Goal: Information Seeking & Learning: Learn about a topic

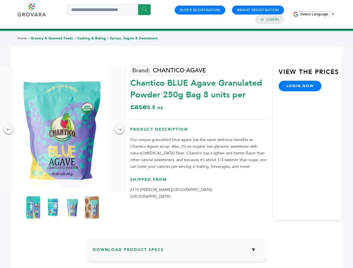
click at [318, 14] on span "Select Language" at bounding box center [314, 14] width 28 height 4
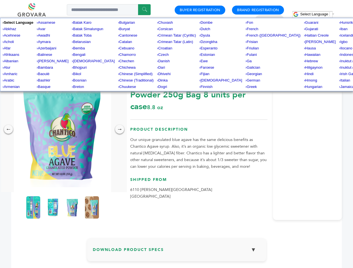
click at [63, 129] on img at bounding box center [62, 130] width 97 height 126
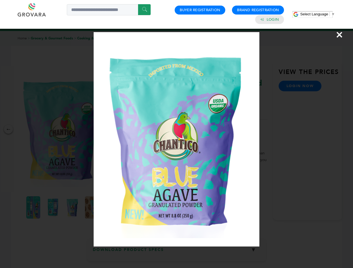
click at [8, 129] on div "×" at bounding box center [176, 134] width 353 height 268
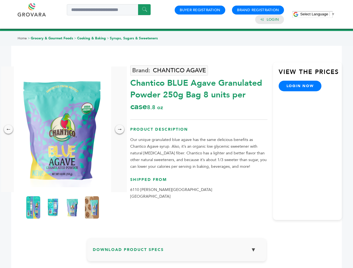
click at [120, 129] on div "→" at bounding box center [119, 129] width 9 height 9
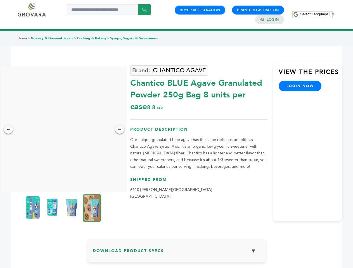
click at [33, 208] on img at bounding box center [33, 207] width 14 height 22
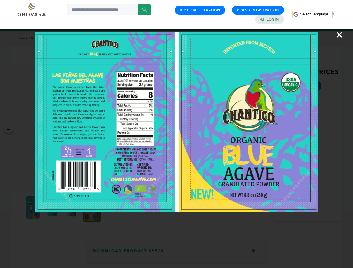
click at [53, 208] on div "×" at bounding box center [176, 134] width 353 height 268
click at [72, 208] on img at bounding box center [72, 207] width 14 height 22
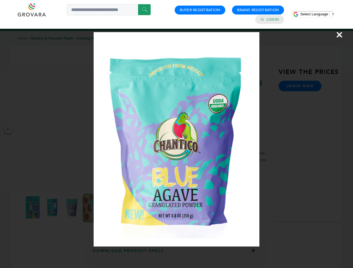
click at [92, 208] on div "×" at bounding box center [176, 134] width 353 height 268
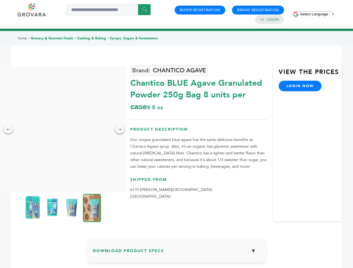
click at [177, 252] on h3 "Download Product Specs ▼" at bounding box center [177, 253] width 168 height 16
